Goal: Task Accomplishment & Management: Manage account settings

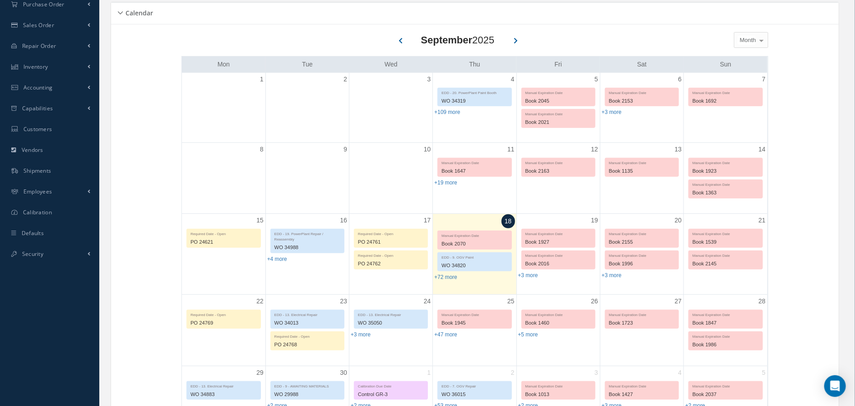
scroll to position [203, 0]
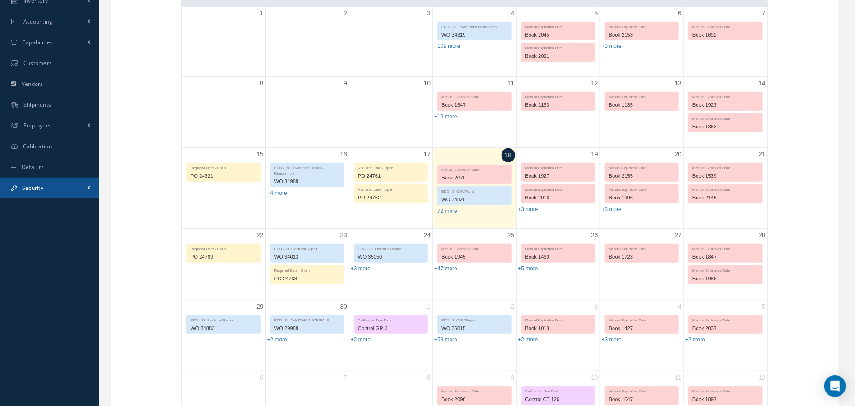
click at [34, 187] on span "Security" at bounding box center [32, 188] width 21 height 8
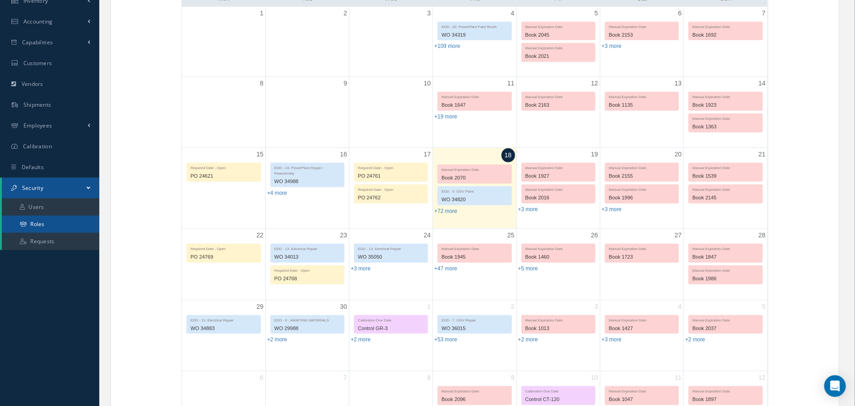
click at [38, 224] on link "Roles" at bounding box center [51, 223] width 98 height 17
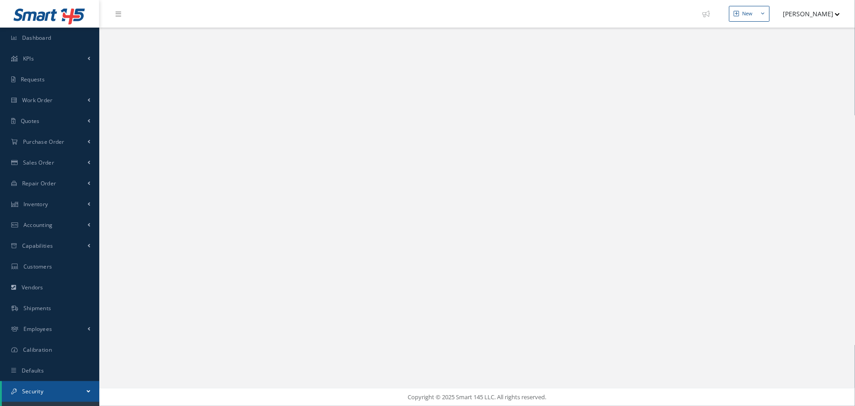
select select "25"
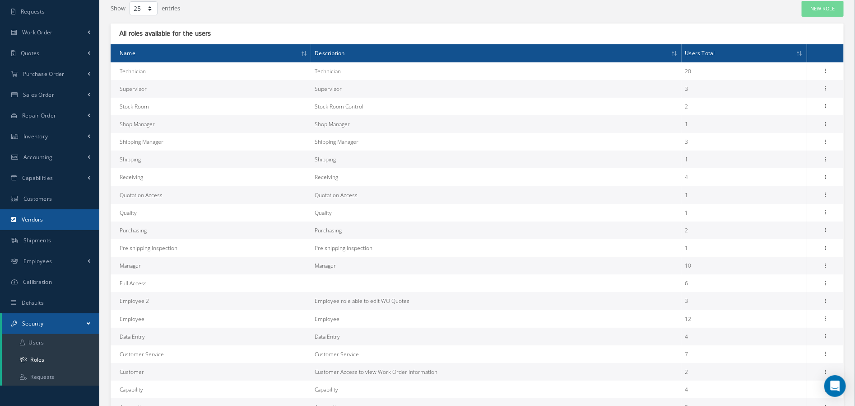
scroll to position [147, 0]
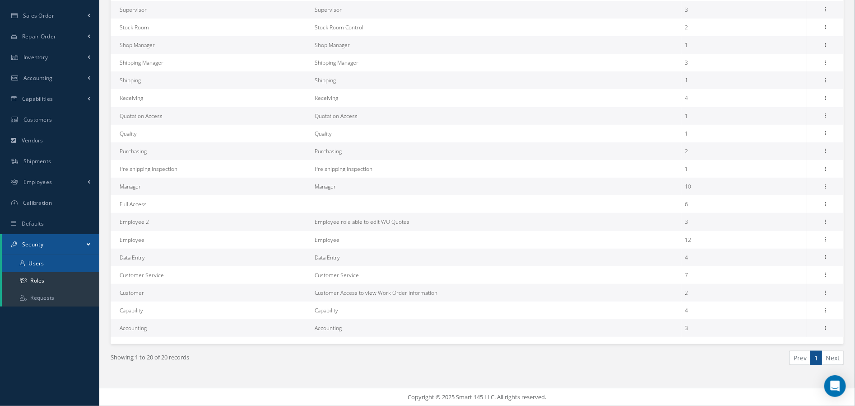
click at [46, 265] on link "Users" at bounding box center [51, 263] width 98 height 17
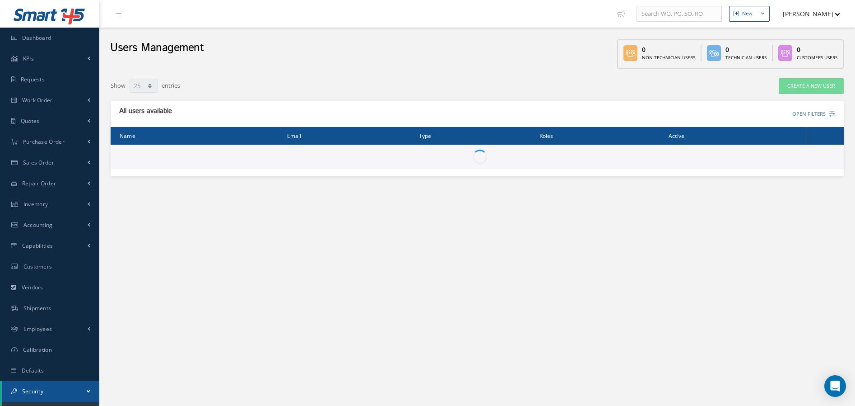
select select "25"
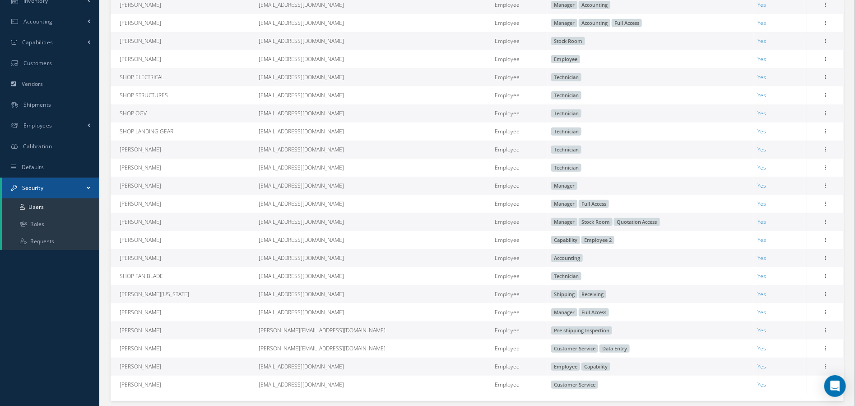
scroll to position [260, 0]
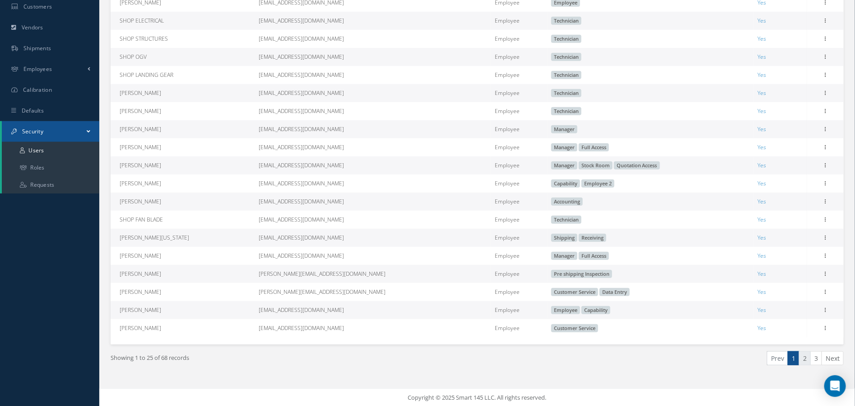
click at [807, 359] on link "2" at bounding box center [805, 358] width 12 height 14
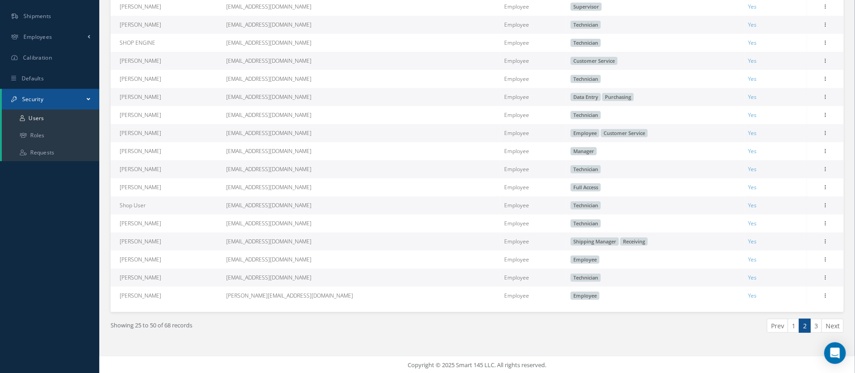
scroll to position [292, 0]
click at [821, 328] on link "3" at bounding box center [817, 325] width 12 height 14
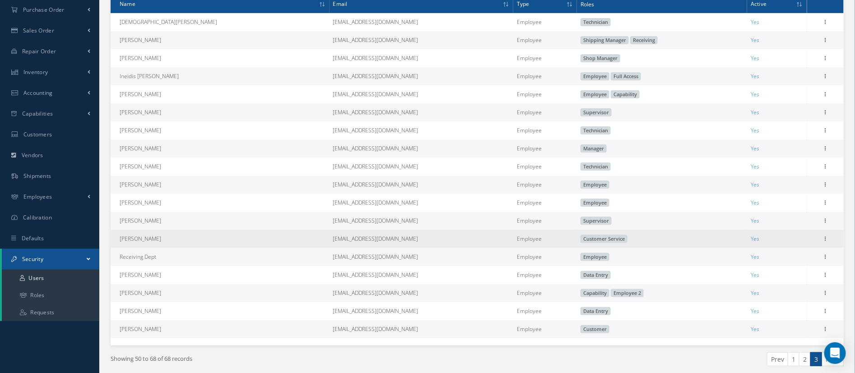
scroll to position [147, 0]
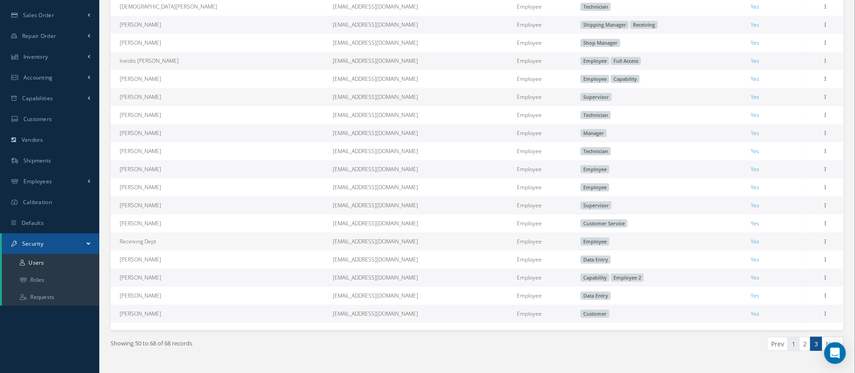
click at [794, 345] on link "1" at bounding box center [794, 344] width 12 height 14
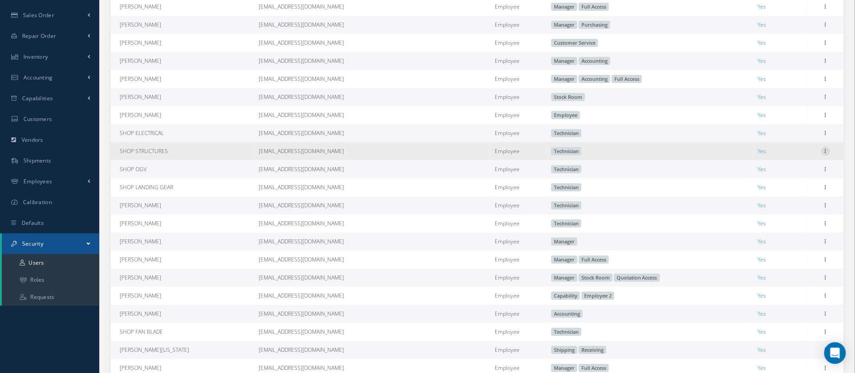
click at [828, 152] on icon at bounding box center [826, 150] width 9 height 7
click at [781, 158] on link "Edit" at bounding box center [784, 157] width 71 height 12
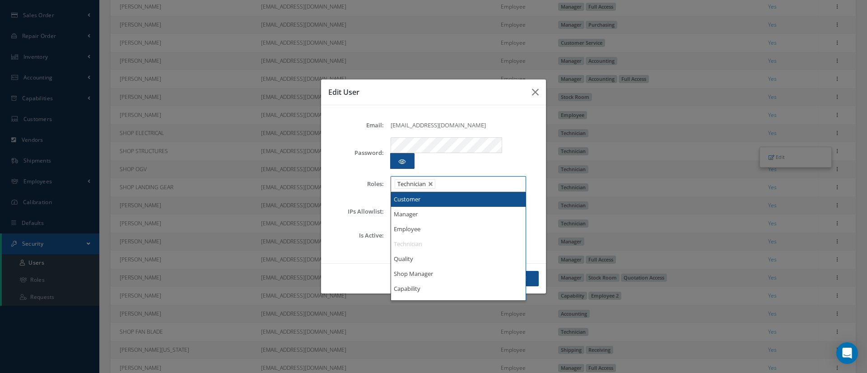
click at [488, 178] on ul "Technician" at bounding box center [458, 184] width 135 height 16
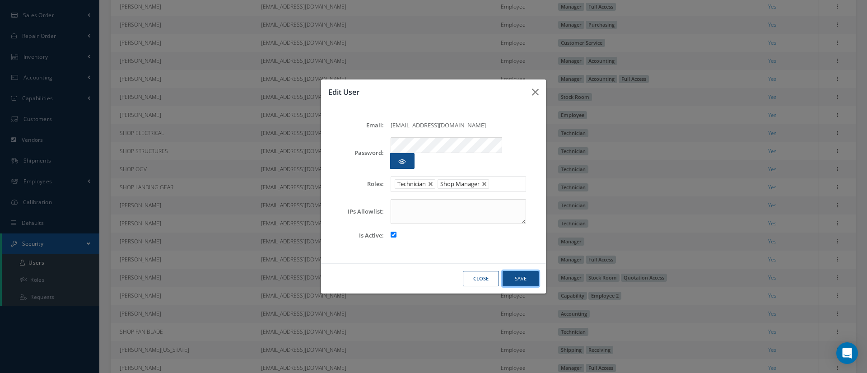
click at [520, 273] on button "Save" at bounding box center [521, 279] width 36 height 16
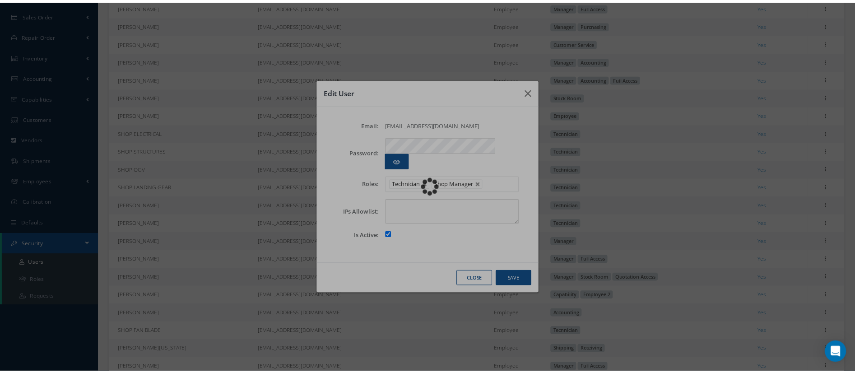
scroll to position [79, 0]
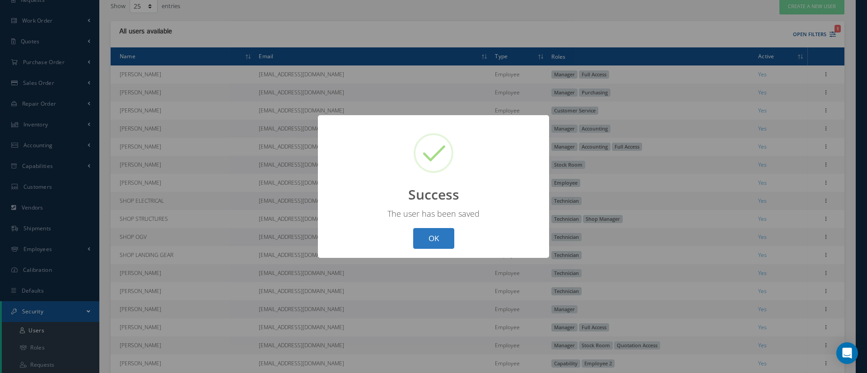
click at [441, 235] on button "OK" at bounding box center [433, 238] width 41 height 21
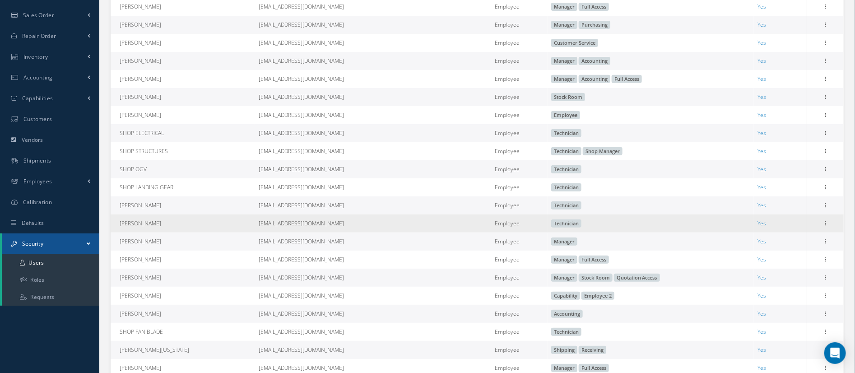
scroll to position [215, 0]
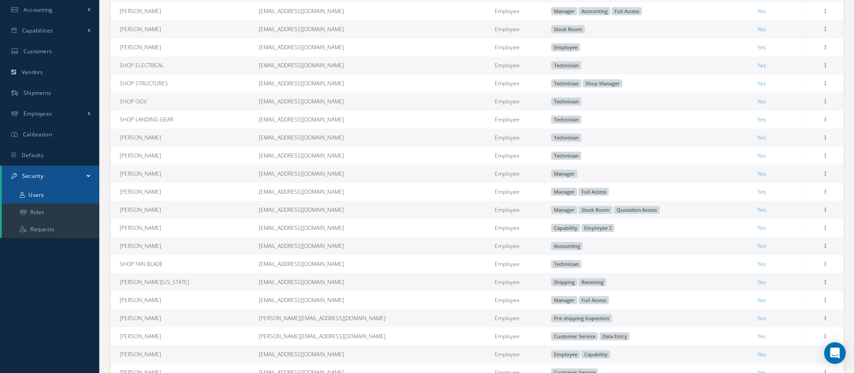
click at [36, 194] on link "Users" at bounding box center [51, 195] width 98 height 17
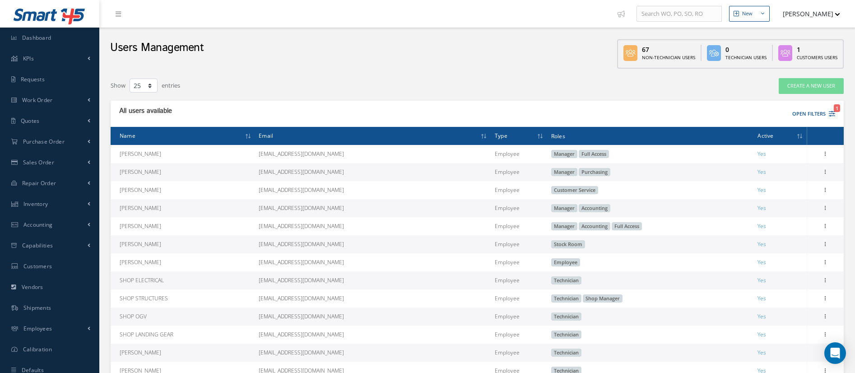
select select "25"
